Goal: Task Accomplishment & Management: Use online tool/utility

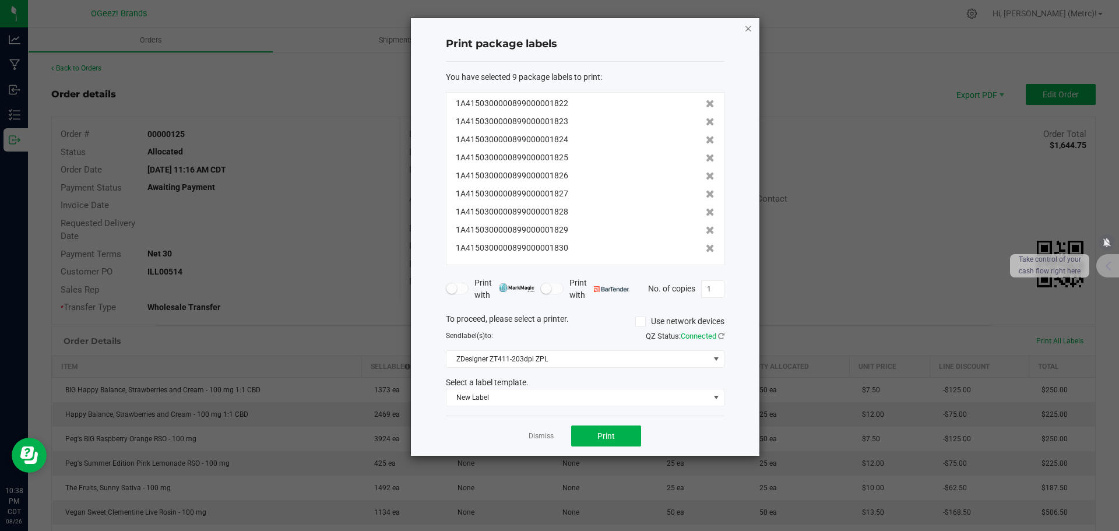
click at [750, 25] on icon "button" at bounding box center [748, 28] width 8 height 14
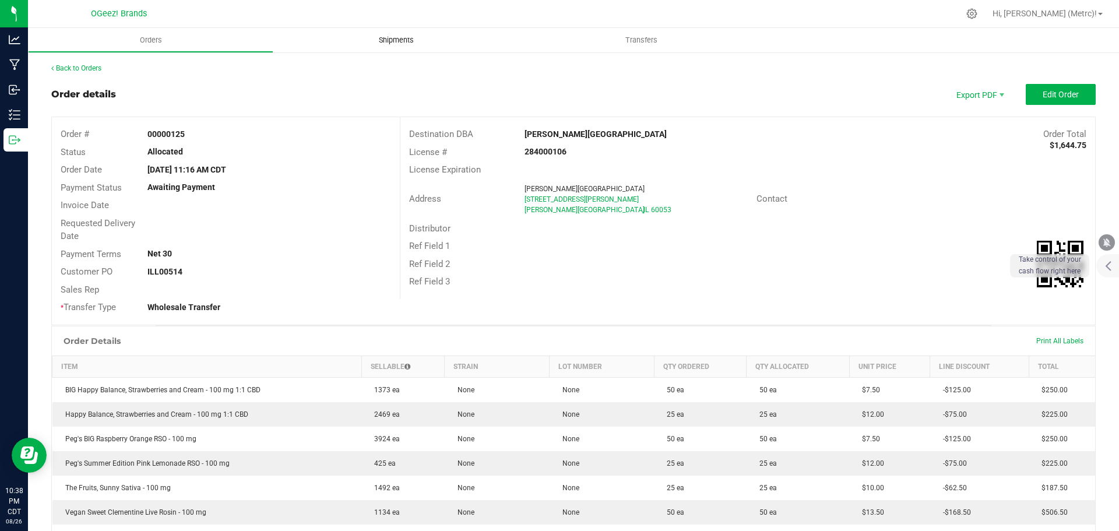
click at [406, 37] on span "Shipments" at bounding box center [396, 40] width 66 height 10
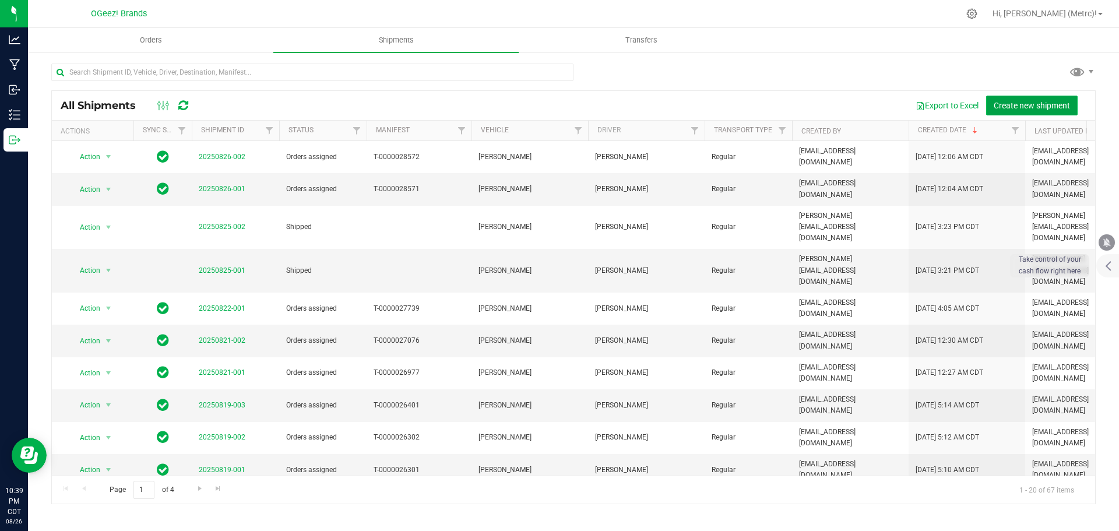
click at [1054, 109] on span "Create new shipment" at bounding box center [1032, 105] width 76 height 9
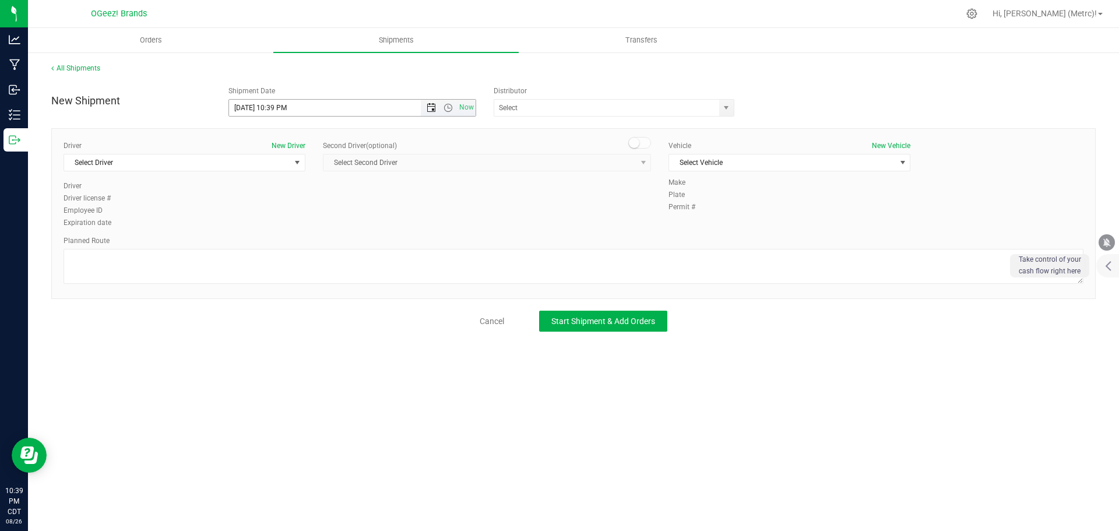
click at [431, 106] on span "Open the date view" at bounding box center [431, 107] width 9 height 9
click at [290, 237] on link "27" at bounding box center [290, 245] width 17 height 18
click at [449, 109] on span "Open the time view" at bounding box center [448, 107] width 9 height 9
click at [270, 210] on li "9:00 AM" at bounding box center [352, 206] width 246 height 15
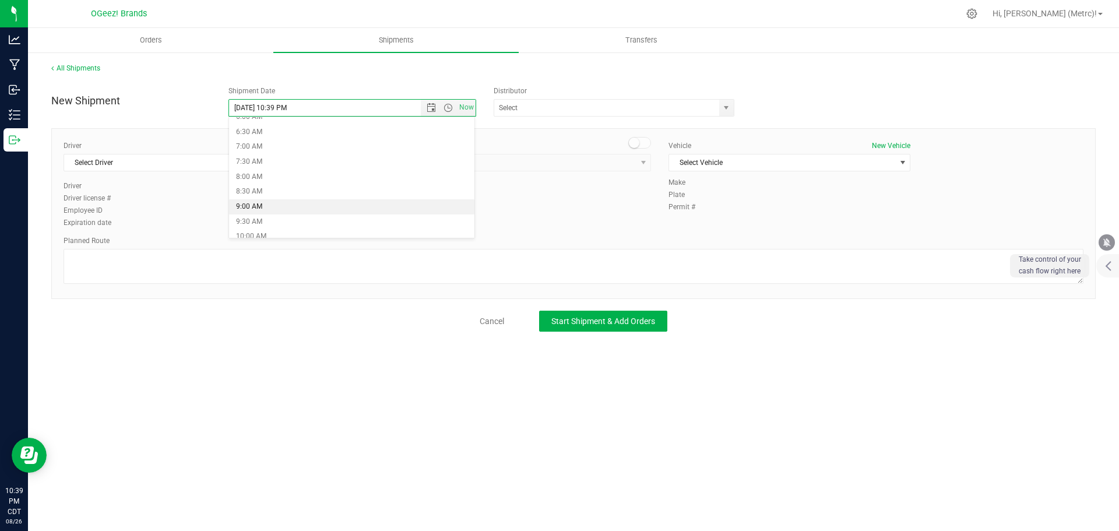
type input "[DATE] 9:00 AM"
click at [733, 106] on span "select" at bounding box center [726, 108] width 15 height 16
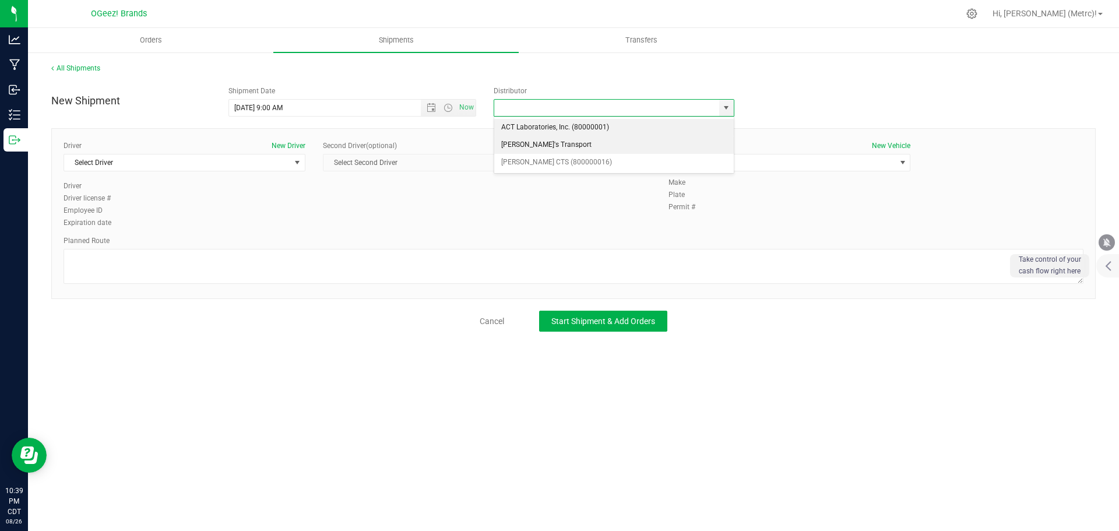
click at [666, 150] on li "[PERSON_NAME]'s Transport" at bounding box center [614, 144] width 240 height 17
type input "[PERSON_NAME]'s Transport"
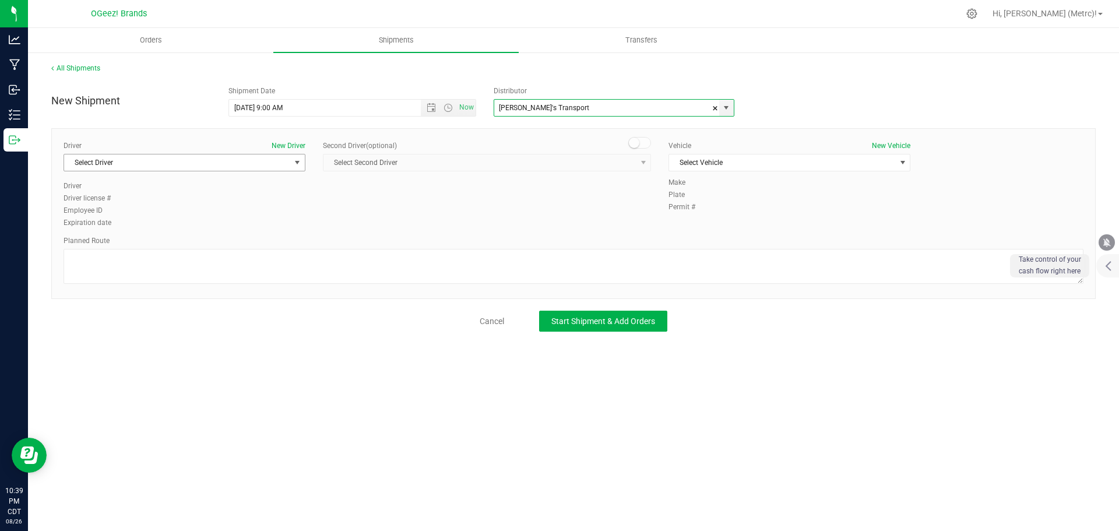
click at [231, 163] on span "Select Driver" at bounding box center [177, 162] width 226 height 16
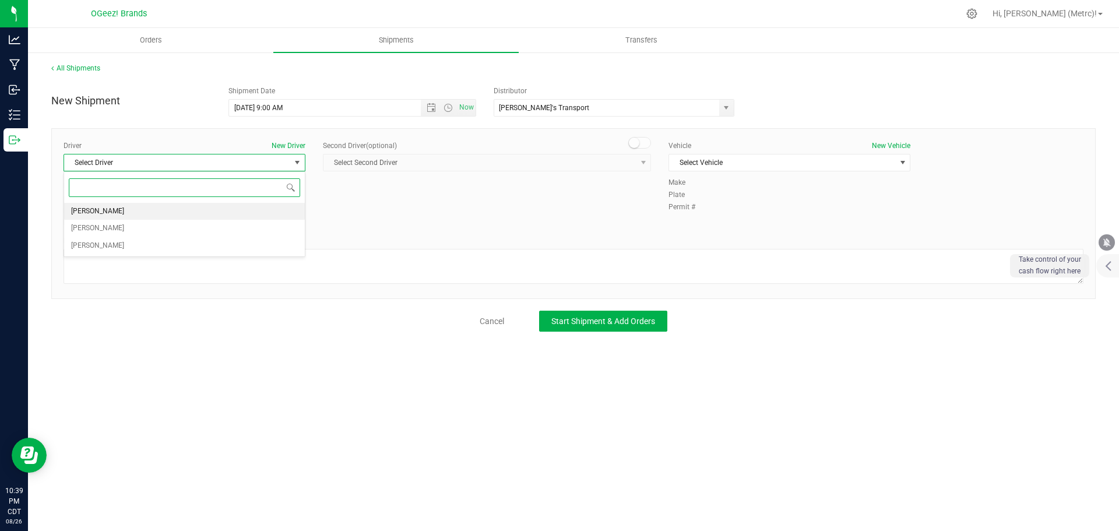
click at [201, 216] on li "[PERSON_NAME]" at bounding box center [184, 211] width 241 height 17
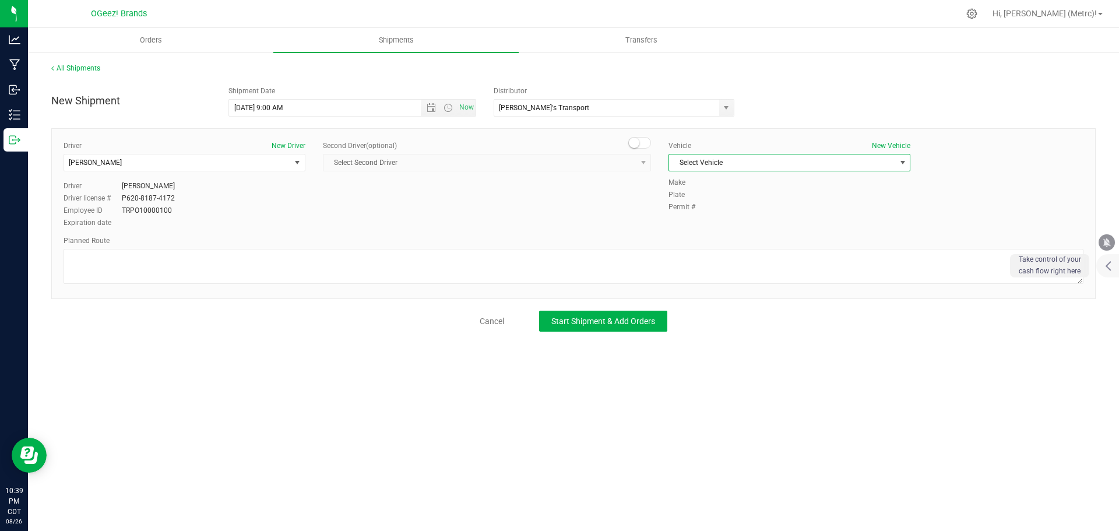
click at [779, 160] on span "Select Vehicle" at bounding box center [782, 162] width 226 height 16
click at [767, 184] on li "[PERSON_NAME]" at bounding box center [789, 182] width 241 height 17
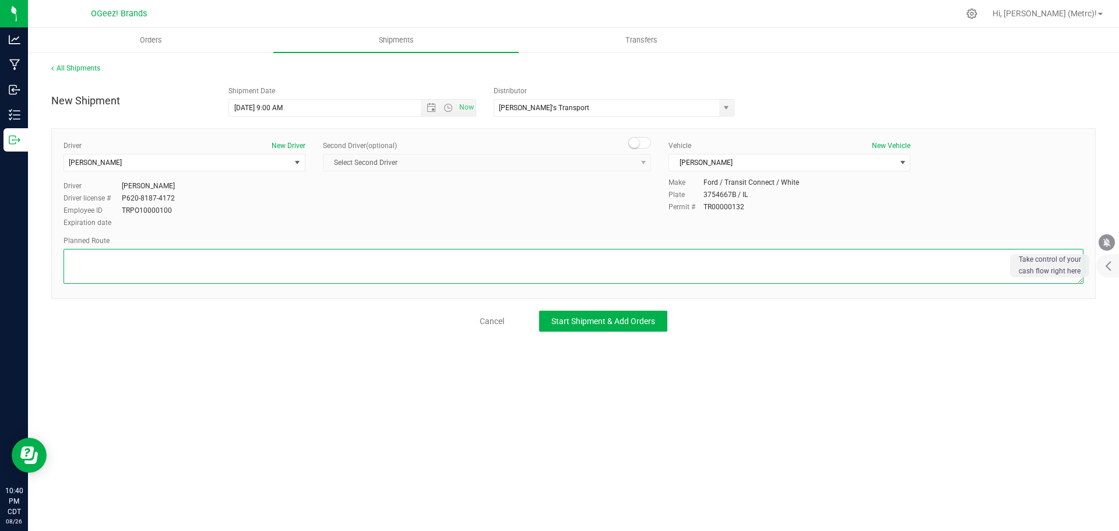
click at [469, 268] on textarea at bounding box center [574, 266] width 1020 height 35
paste textarea ""Head east toward [PERSON_NAME][GEOGRAPHIC_DATA]. Turn left toward [PERSON_NAME…"
type textarea ""Head east toward [PERSON_NAME][GEOGRAPHIC_DATA]. Turn left toward [PERSON_NAME…"
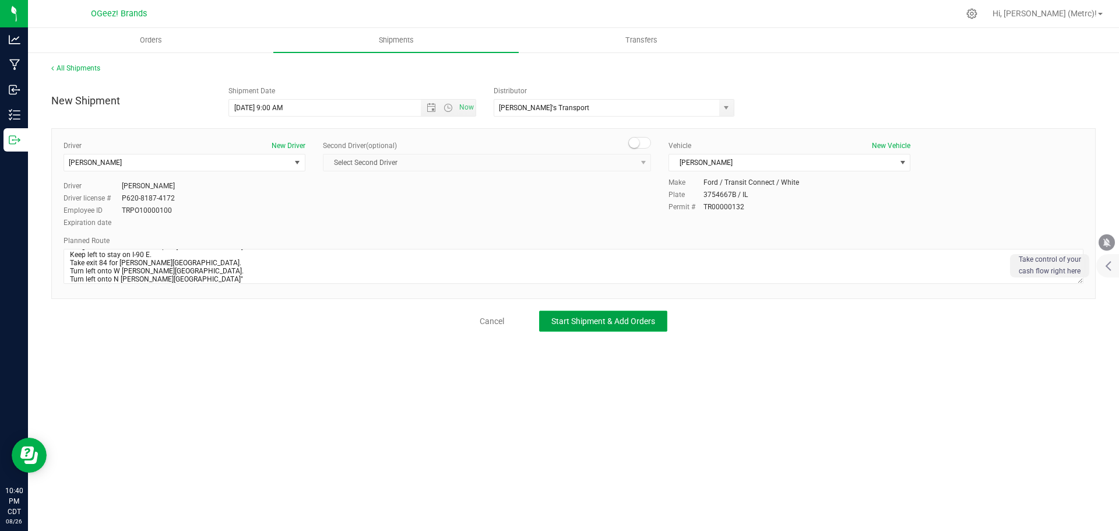
click at [620, 315] on button "Start Shipment & Add Orders" at bounding box center [603, 321] width 128 height 21
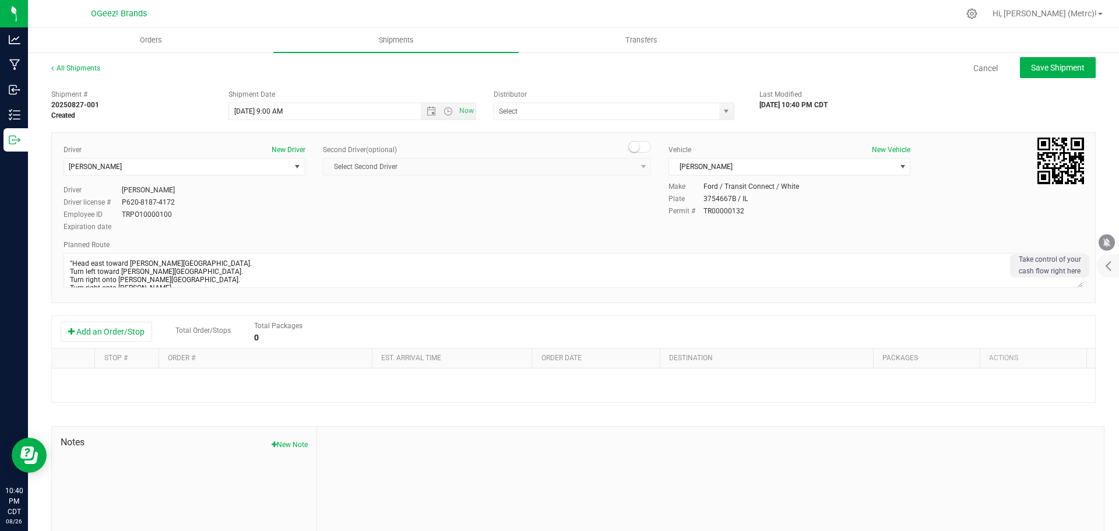
type input "[PERSON_NAME]'s Transport"
click at [115, 327] on button "Add an Order/Stop" at bounding box center [107, 332] width 92 height 20
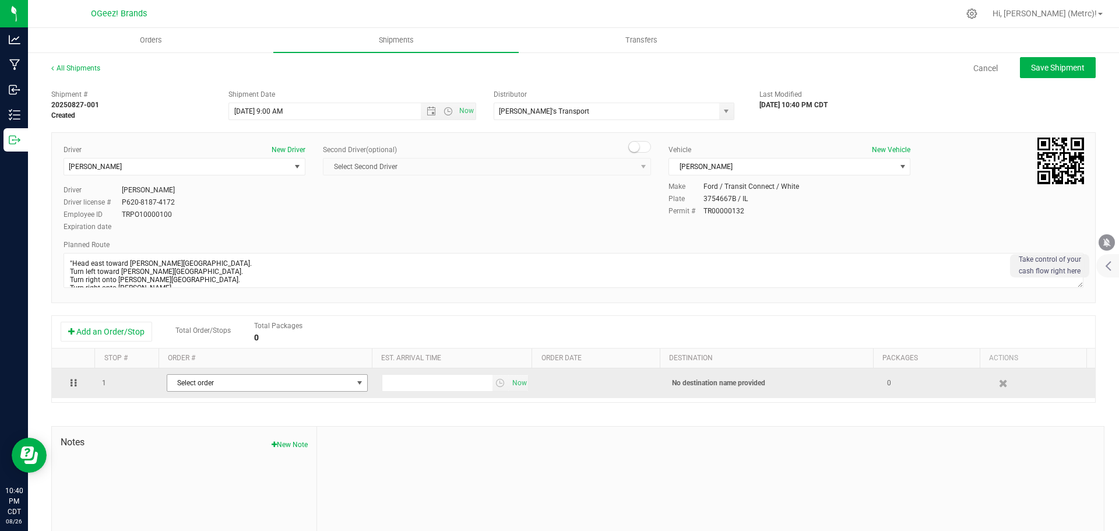
click at [254, 387] on span "Select order" at bounding box center [259, 383] width 185 height 16
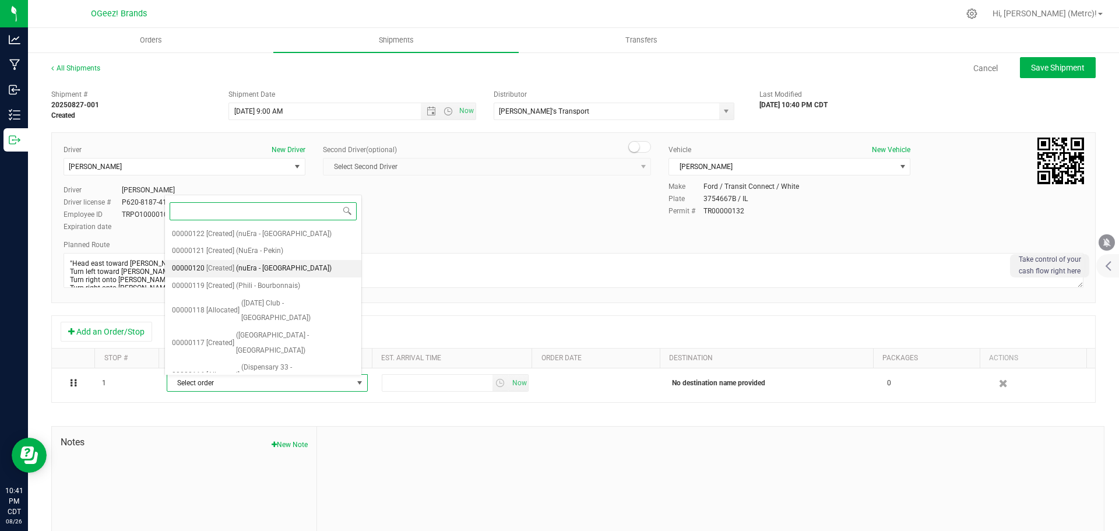
scroll to position [69, 0]
click at [305, 359] on span "(Dispensary 33 - [GEOGRAPHIC_DATA])" at bounding box center [297, 374] width 113 height 30
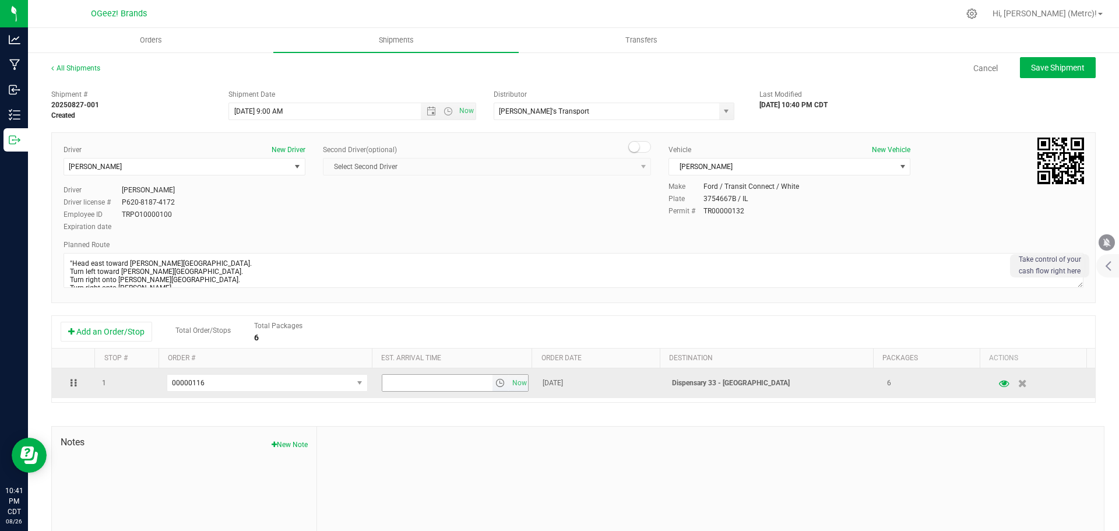
click at [495, 384] on span "select" at bounding box center [499, 382] width 9 height 9
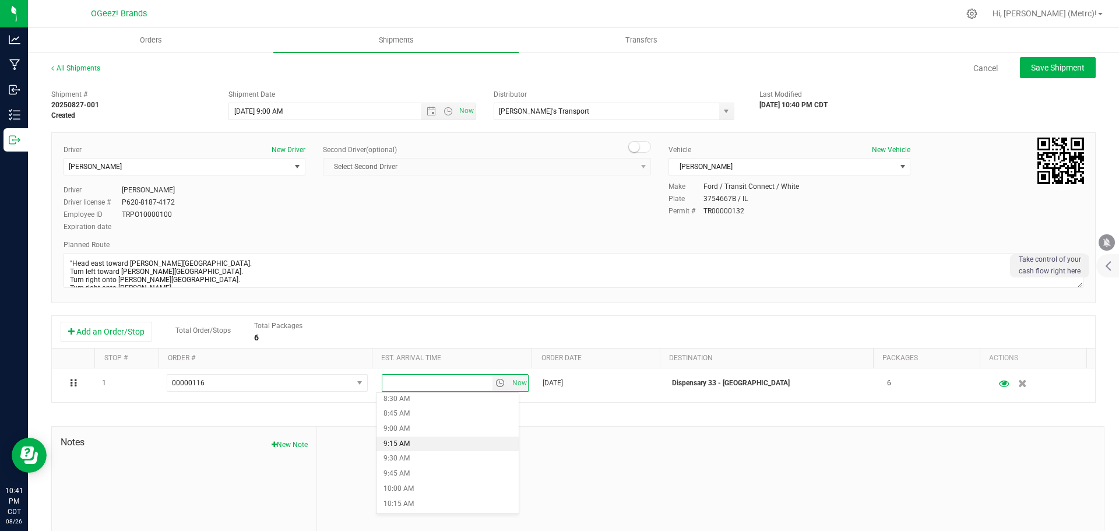
scroll to position [514, 0]
click at [420, 487] on li "10:00 AM" at bounding box center [448, 487] width 142 height 15
click at [1059, 75] on button "Save Shipment" at bounding box center [1058, 67] width 76 height 21
type input "[DATE] 2:00 PM"
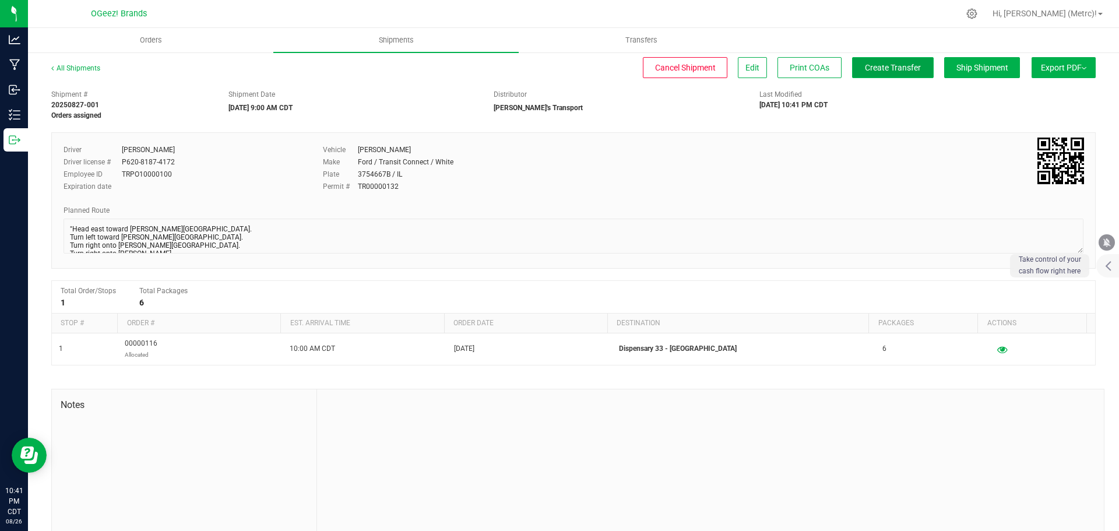
click at [865, 66] on span "Create Transfer" at bounding box center [893, 67] width 56 height 9
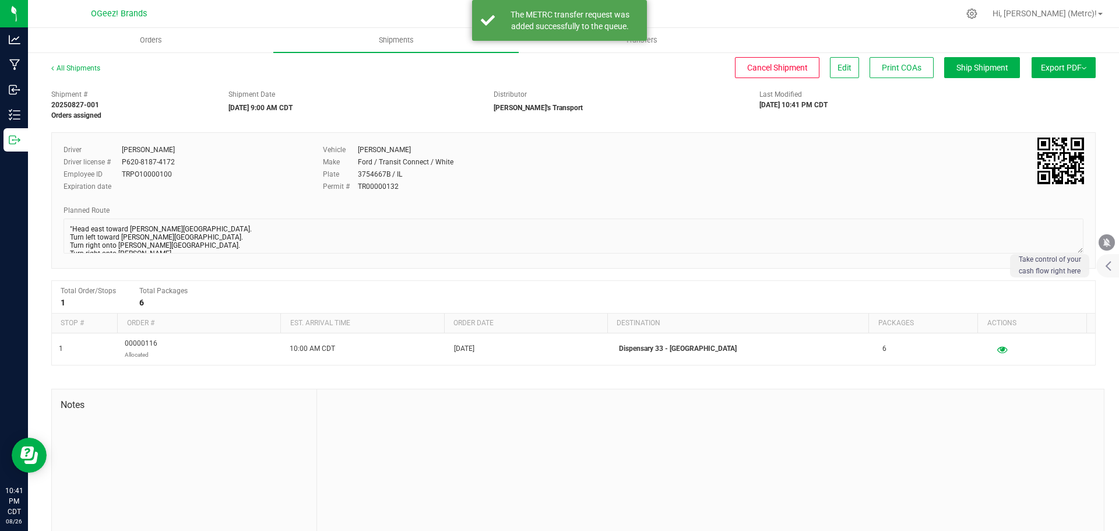
click at [391, 27] on nav "OGeez! Brands Hi, [PERSON_NAME] (Metrc)!" at bounding box center [573, 14] width 1091 height 28
click at [391, 34] on uib-tab-heading "Shipments" at bounding box center [395, 40] width 245 height 24
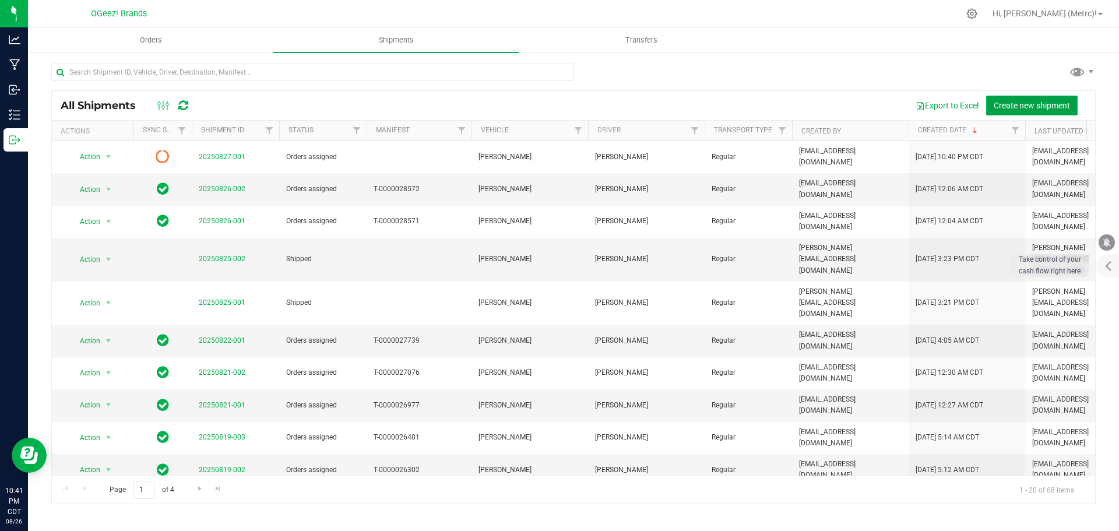
click at [1054, 97] on button "Create new shipment" at bounding box center [1032, 106] width 92 height 20
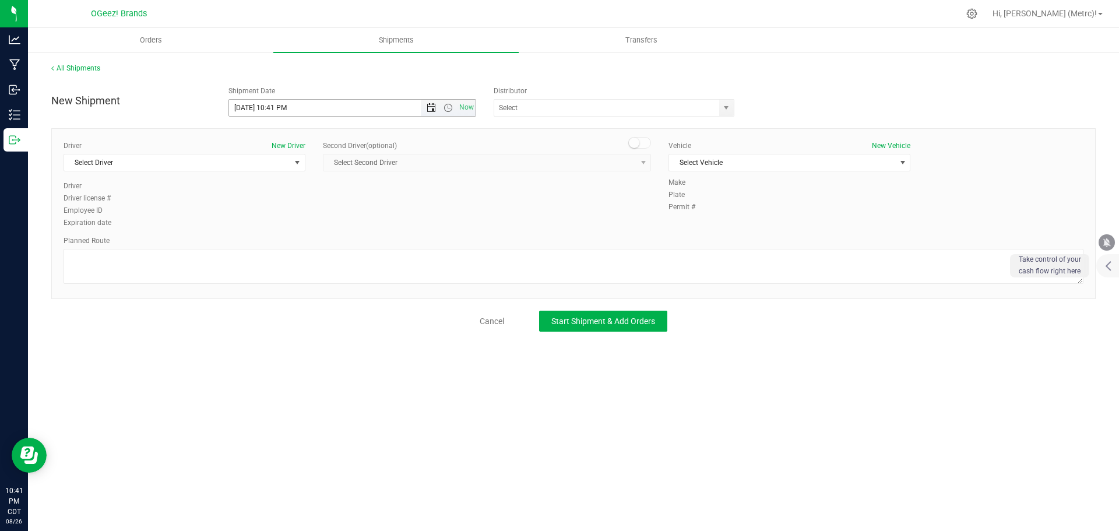
click at [437, 107] on span "Open the date view" at bounding box center [431, 107] width 20 height 9
click at [284, 242] on link "27" at bounding box center [290, 245] width 17 height 18
click at [449, 107] on span "Open the time view" at bounding box center [448, 107] width 9 height 9
click at [332, 205] on li "9:00 AM" at bounding box center [352, 200] width 246 height 15
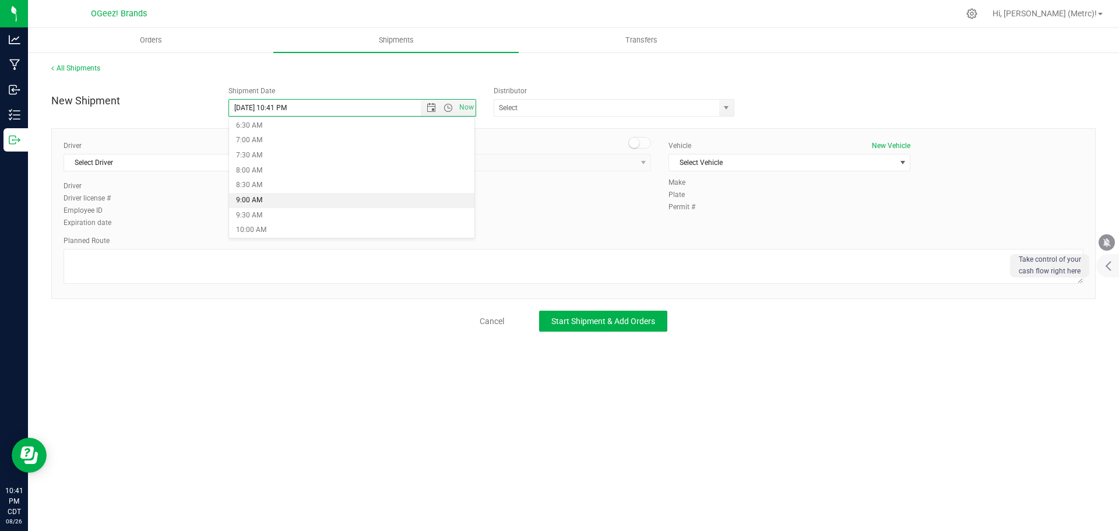
type input "[DATE] 9:00 AM"
click at [725, 113] on span "select" at bounding box center [726, 108] width 15 height 16
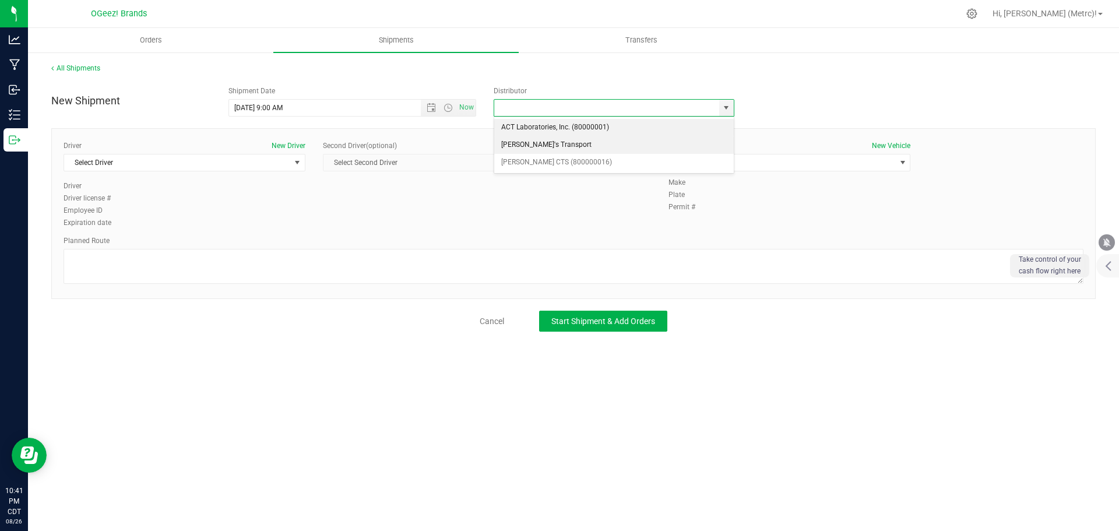
click at [649, 143] on li "[PERSON_NAME]'s Transport" at bounding box center [614, 144] width 240 height 17
type input "[PERSON_NAME]'s Transport"
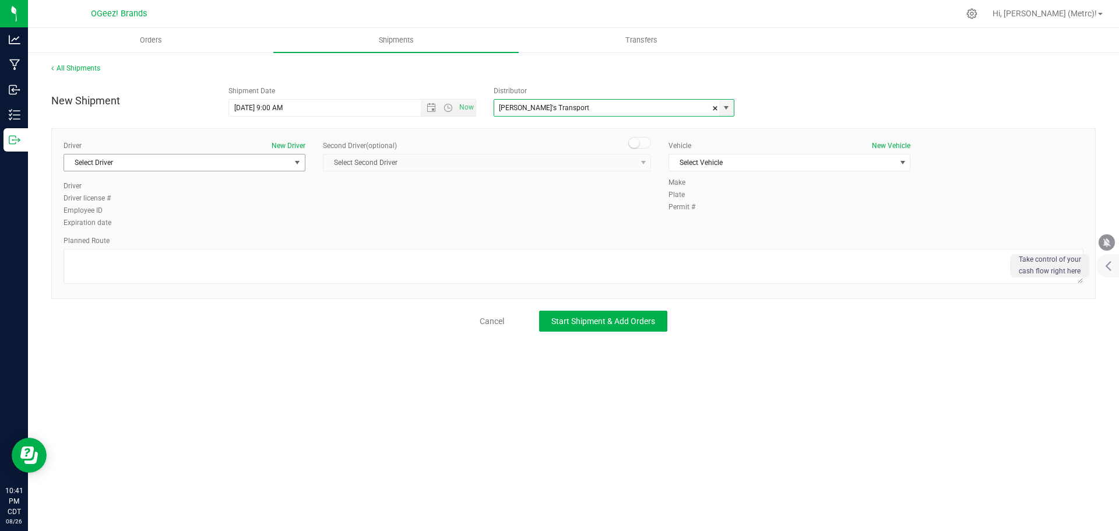
click at [289, 163] on span "Select Driver" at bounding box center [177, 162] width 226 height 16
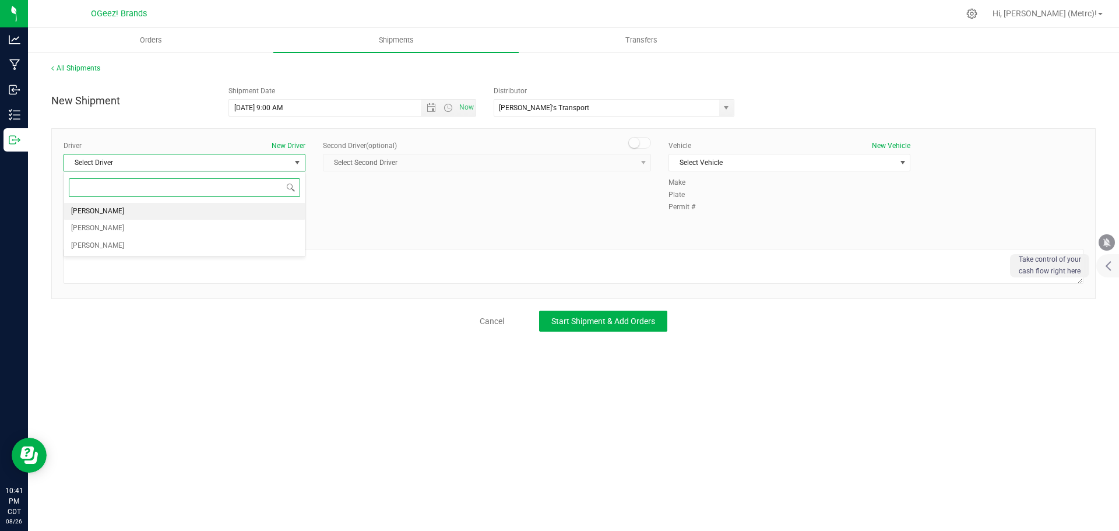
click at [217, 213] on li "[PERSON_NAME]" at bounding box center [184, 211] width 241 height 17
click at [716, 173] on div "Vehicle New Vehicle Select Vehicle Select Vehicle Teds Van" at bounding box center [789, 158] width 259 height 37
click at [715, 167] on span "Select Vehicle" at bounding box center [782, 162] width 226 height 16
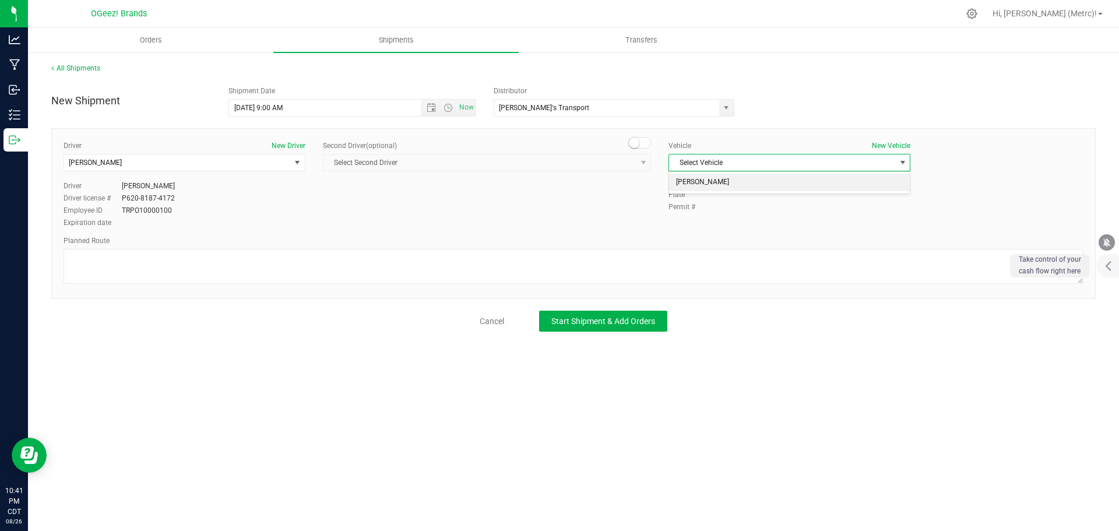
click at [716, 181] on li "[PERSON_NAME]" at bounding box center [789, 182] width 241 height 17
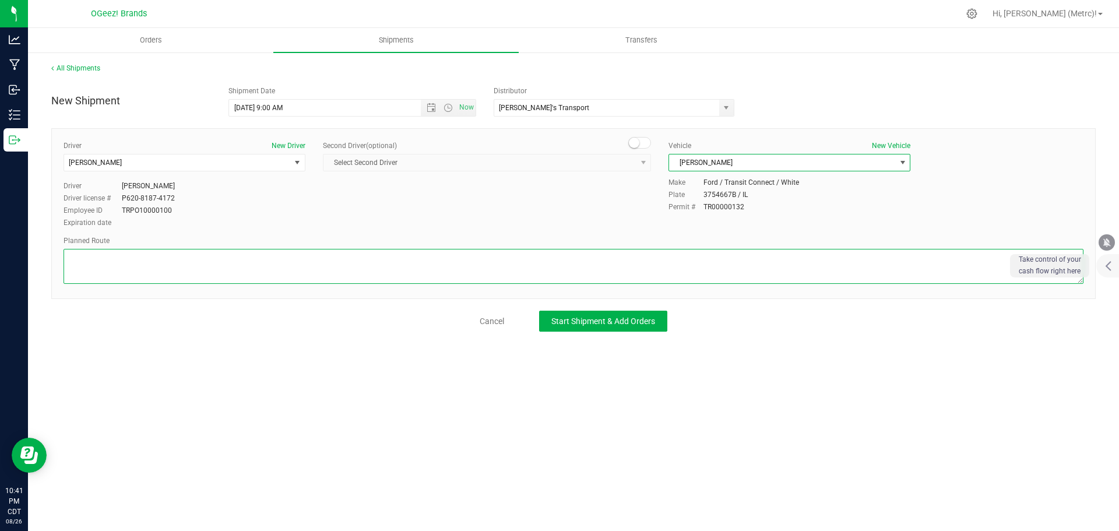
click at [370, 272] on textarea at bounding box center [574, 266] width 1020 height 35
paste textarea "Head north toward [PERSON_NAME][GEOGRAPHIC_DATA]. Turn right onto [PERSON_NAME]…"
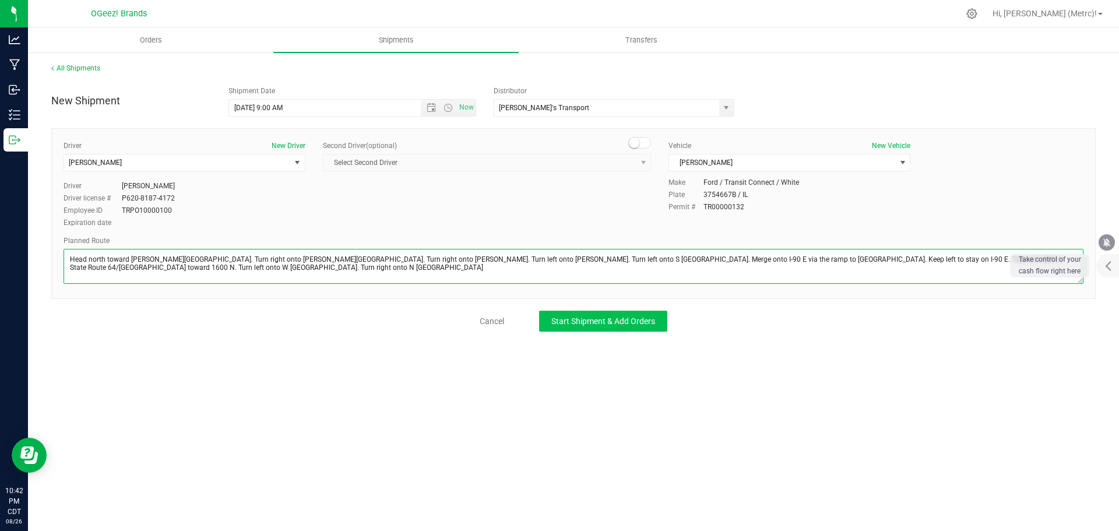
type textarea "Head north toward [PERSON_NAME][GEOGRAPHIC_DATA]. Turn right onto [PERSON_NAME]…"
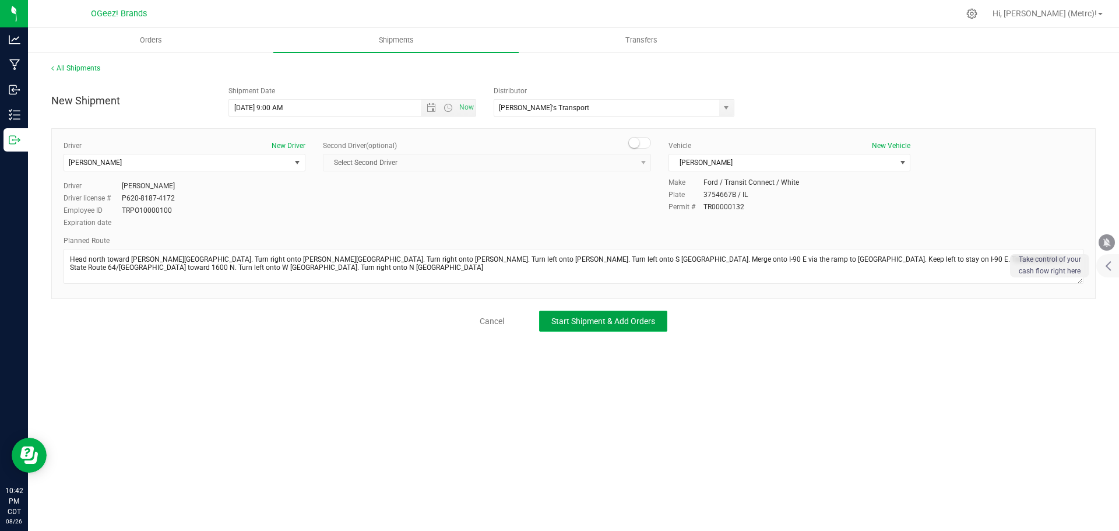
click at [620, 322] on span "Start Shipment & Add Orders" at bounding box center [603, 321] width 104 height 9
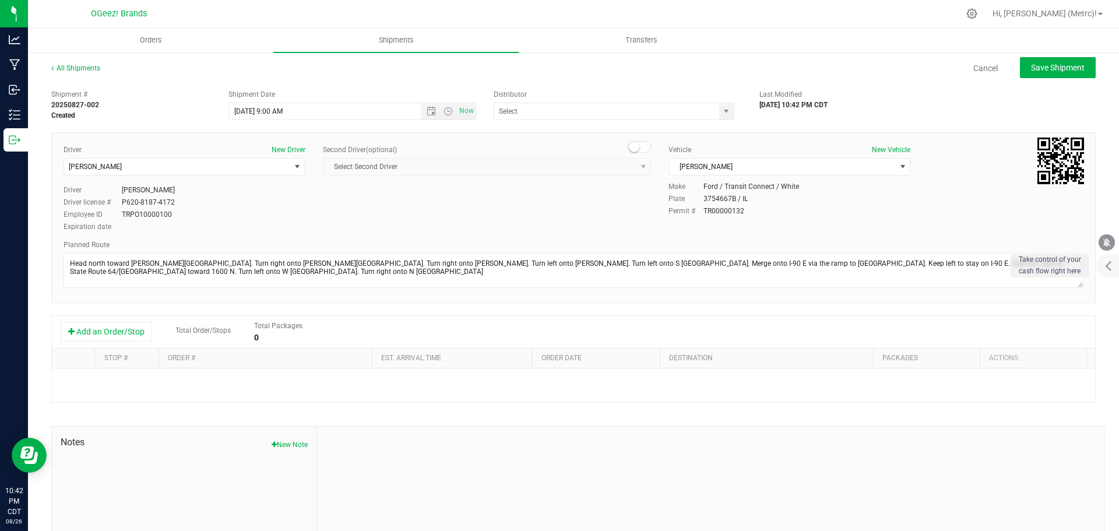
type input "[PERSON_NAME]'s Transport"
click at [105, 328] on button "Add an Order/Stop" at bounding box center [107, 332] width 92 height 20
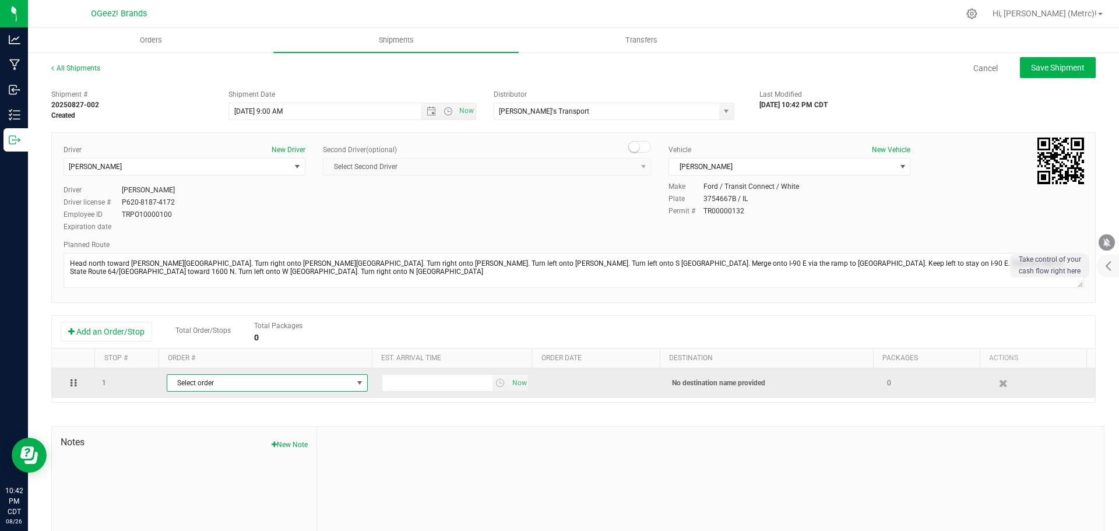
click at [307, 380] on span "Select order" at bounding box center [259, 383] width 185 height 16
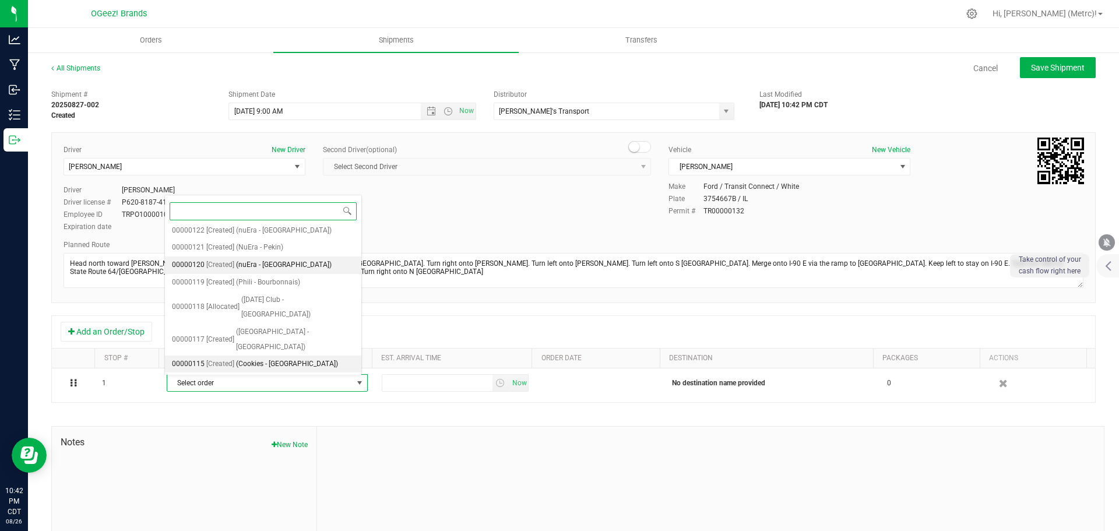
scroll to position [72, 0]
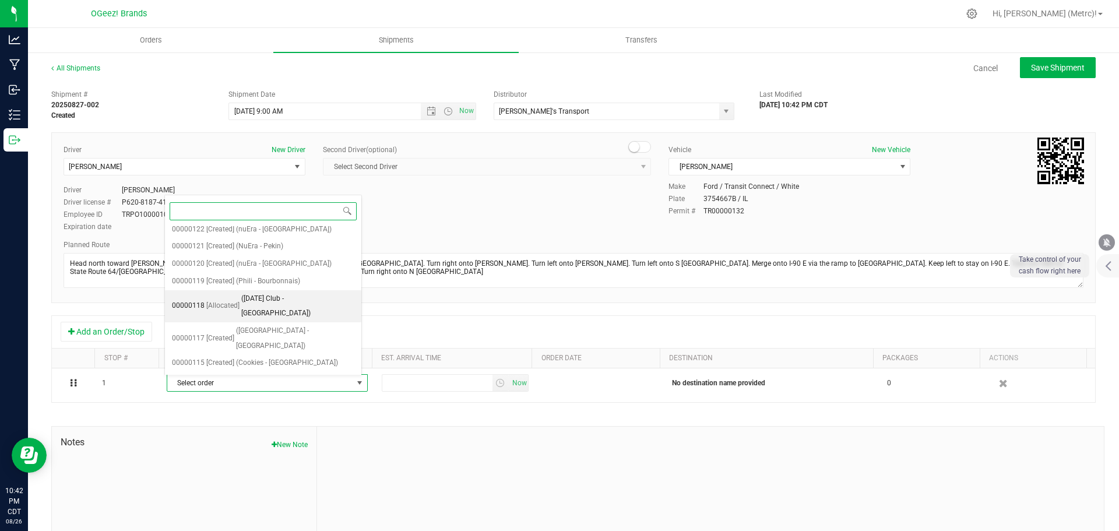
click at [294, 291] on span "([DATE] Club - [GEOGRAPHIC_DATA])" at bounding box center [297, 306] width 113 height 30
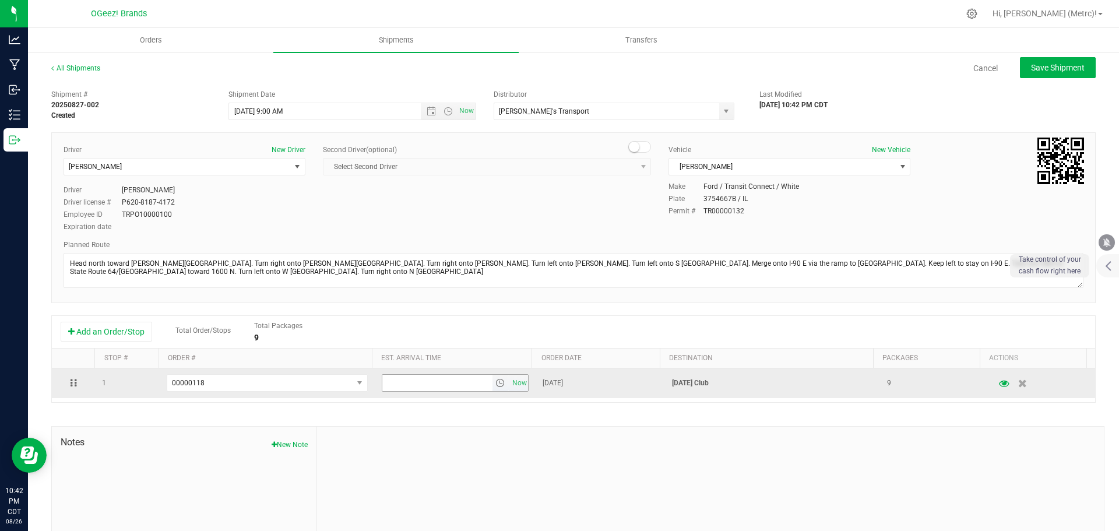
click at [495, 383] on span "select" at bounding box center [499, 382] width 9 height 9
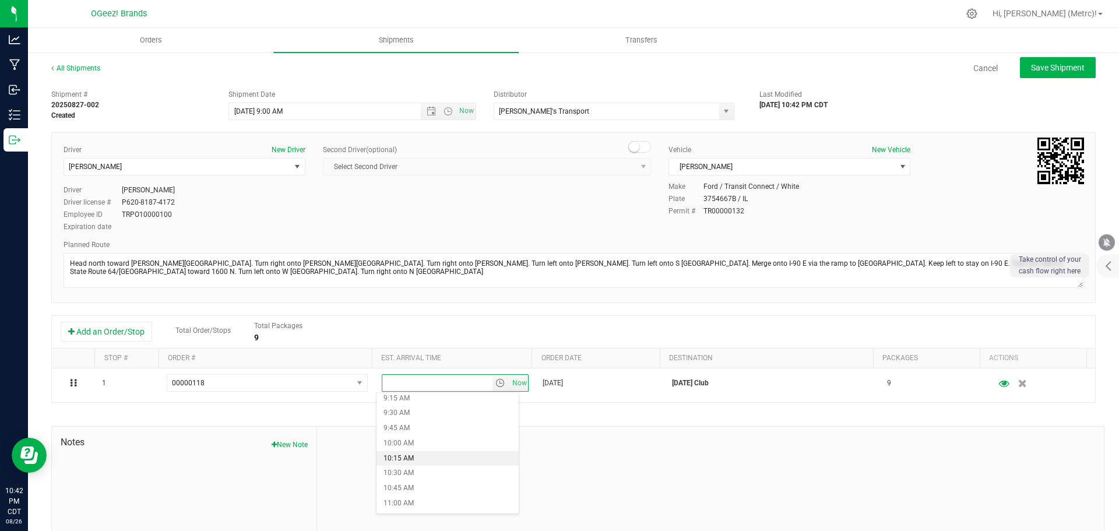
scroll to position [661, 0]
click at [412, 434] on li "11:30 AM" at bounding box center [448, 430] width 142 height 15
click at [607, 434] on div at bounding box center [710, 505] width 787 height 156
click at [1067, 71] on span "Save Shipment" at bounding box center [1058, 67] width 54 height 9
type input "[DATE] 2:00 PM"
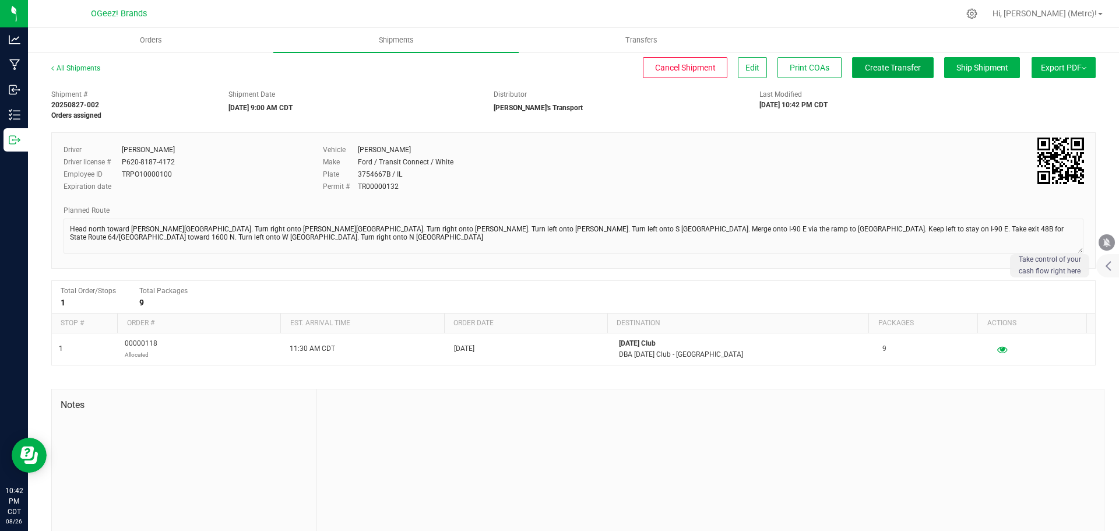
click at [898, 68] on span "Create Transfer" at bounding box center [893, 67] width 56 height 9
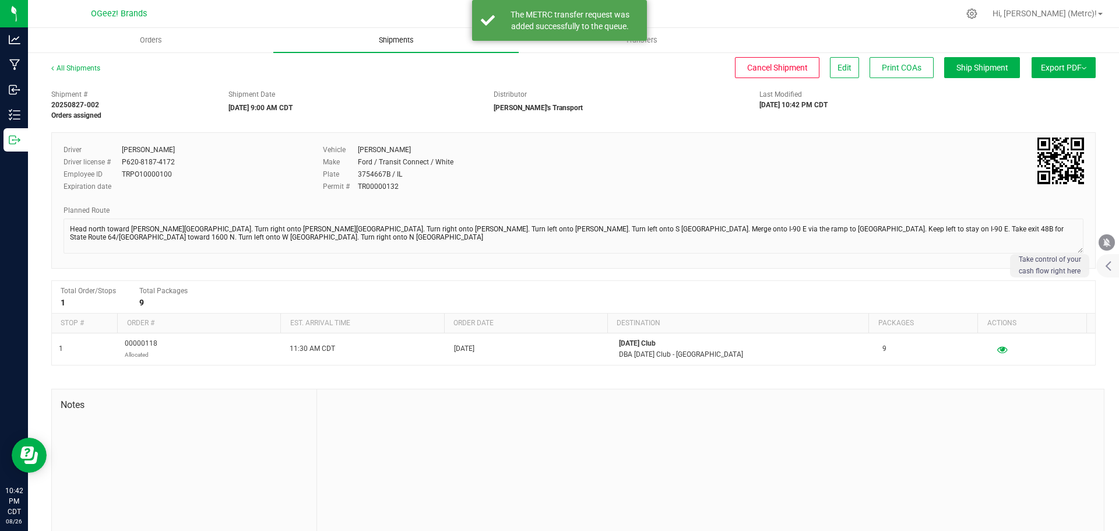
click at [423, 41] on span "Shipments" at bounding box center [396, 40] width 66 height 10
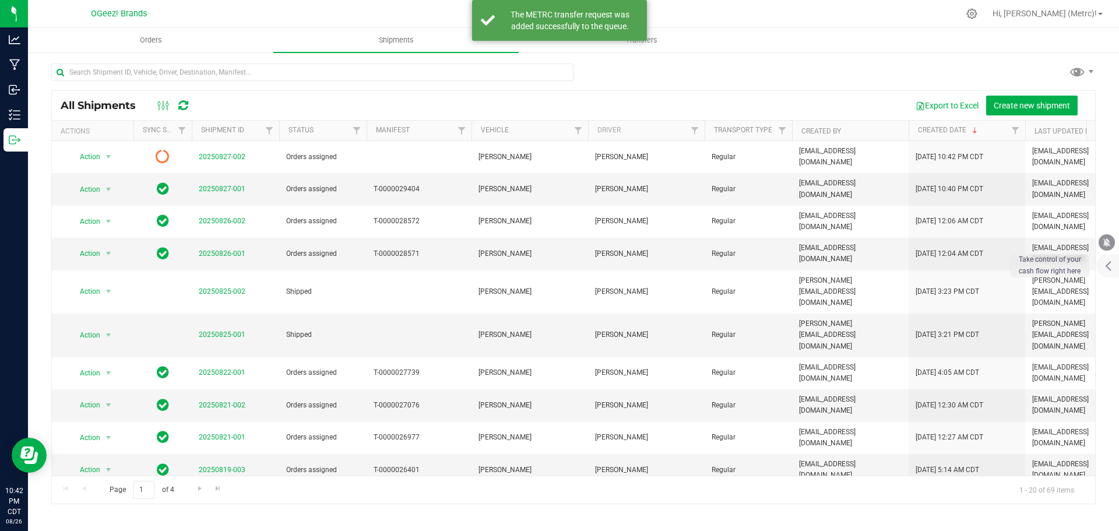
click at [180, 104] on icon at bounding box center [183, 106] width 10 height 12
